Goal: Task Accomplishment & Management: Manage account settings

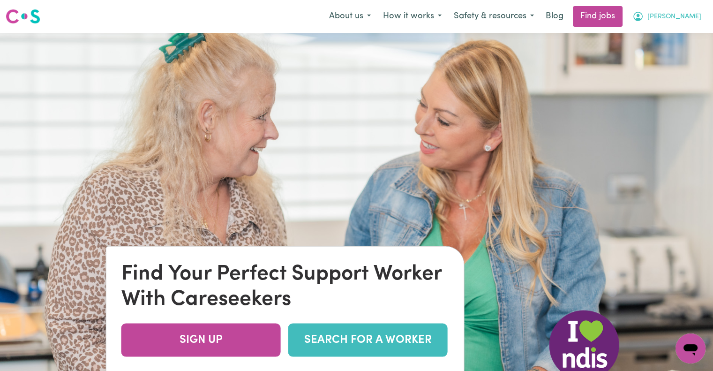
click at [688, 11] on button "[PERSON_NAME]" at bounding box center [666, 17] width 81 height 20
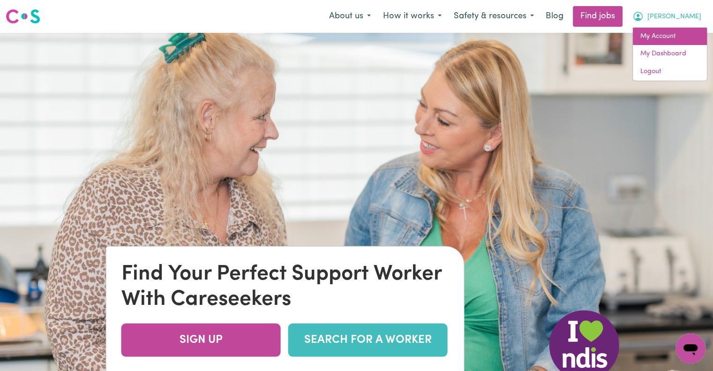
click at [669, 37] on link "My Account" at bounding box center [670, 37] width 74 height 18
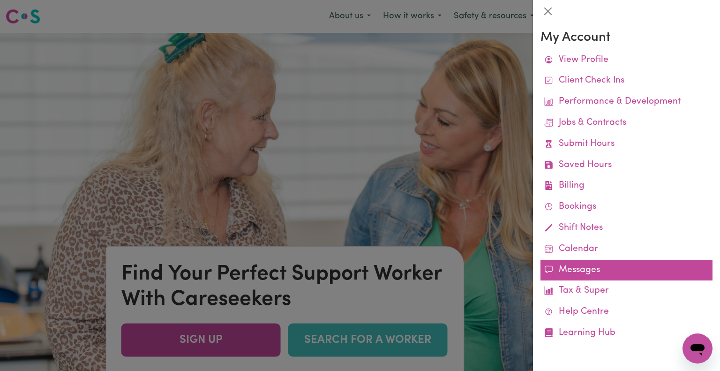
click at [587, 271] on link "Messages" at bounding box center [626, 270] width 172 height 21
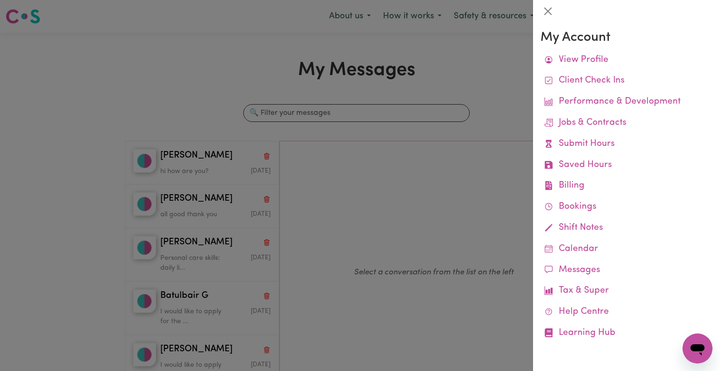
click at [169, 39] on div at bounding box center [360, 185] width 720 height 371
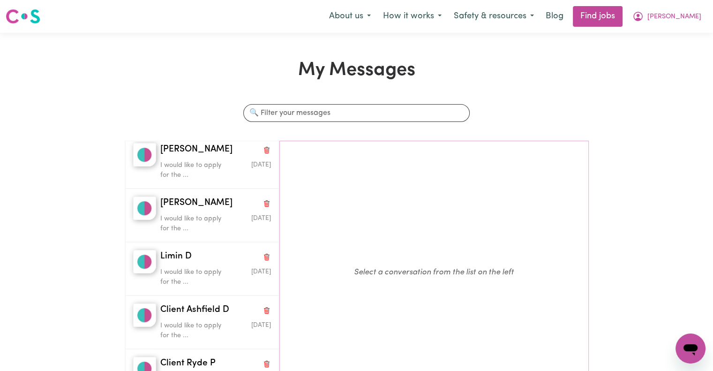
scroll to position [199, 0]
click at [622, 15] on link "Find jobs" at bounding box center [598, 16] width 50 height 21
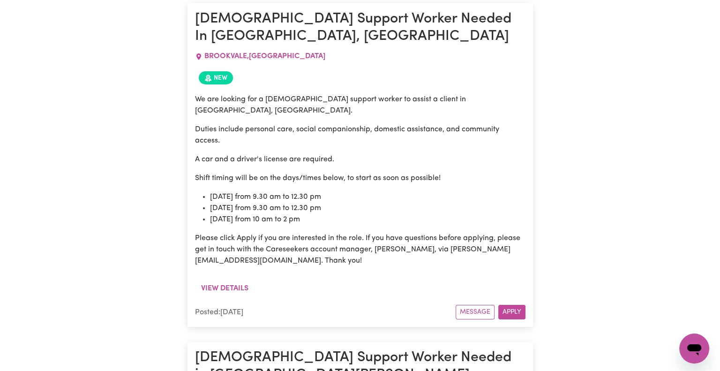
scroll to position [6852, 0]
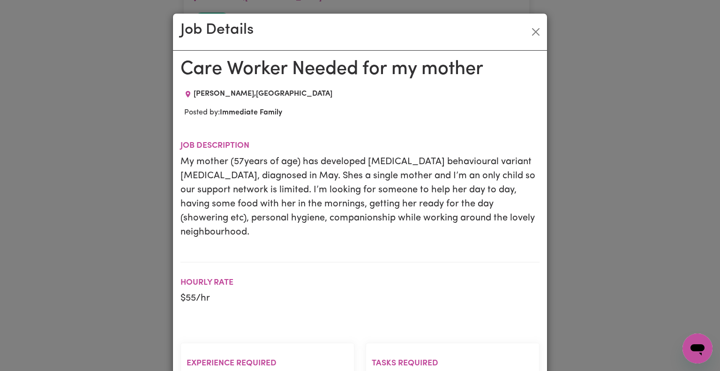
click at [324, 291] on section "Hourly Rate $ 55 /hr" at bounding box center [359, 291] width 359 height 58
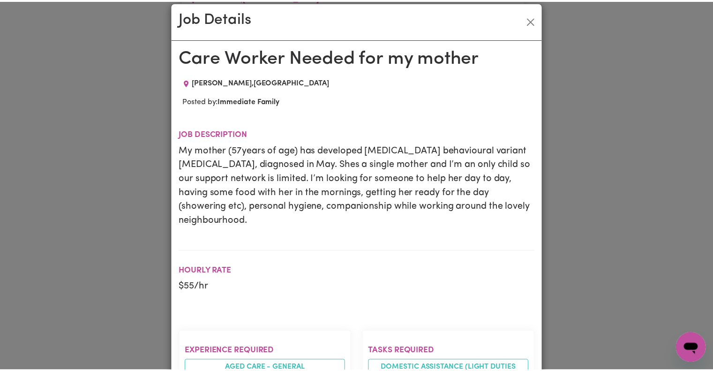
scroll to position [0, 0]
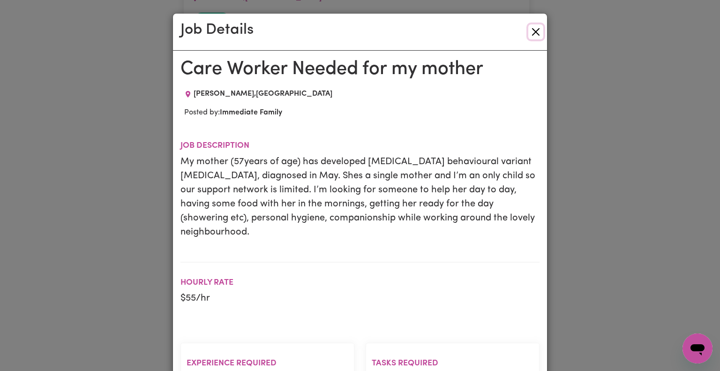
click at [536, 31] on button "Close" at bounding box center [535, 31] width 15 height 15
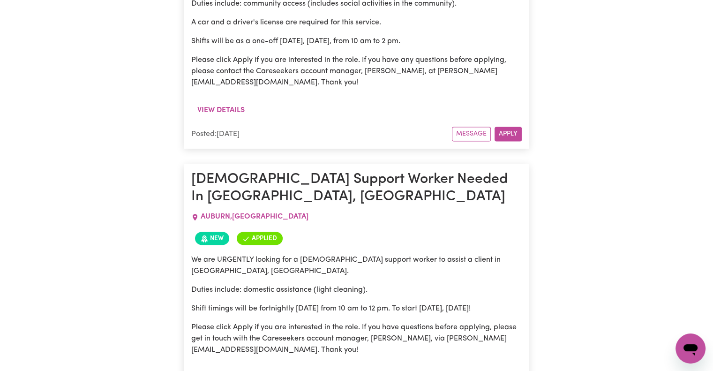
scroll to position [15592, 0]
